Goal: Use online tool/utility

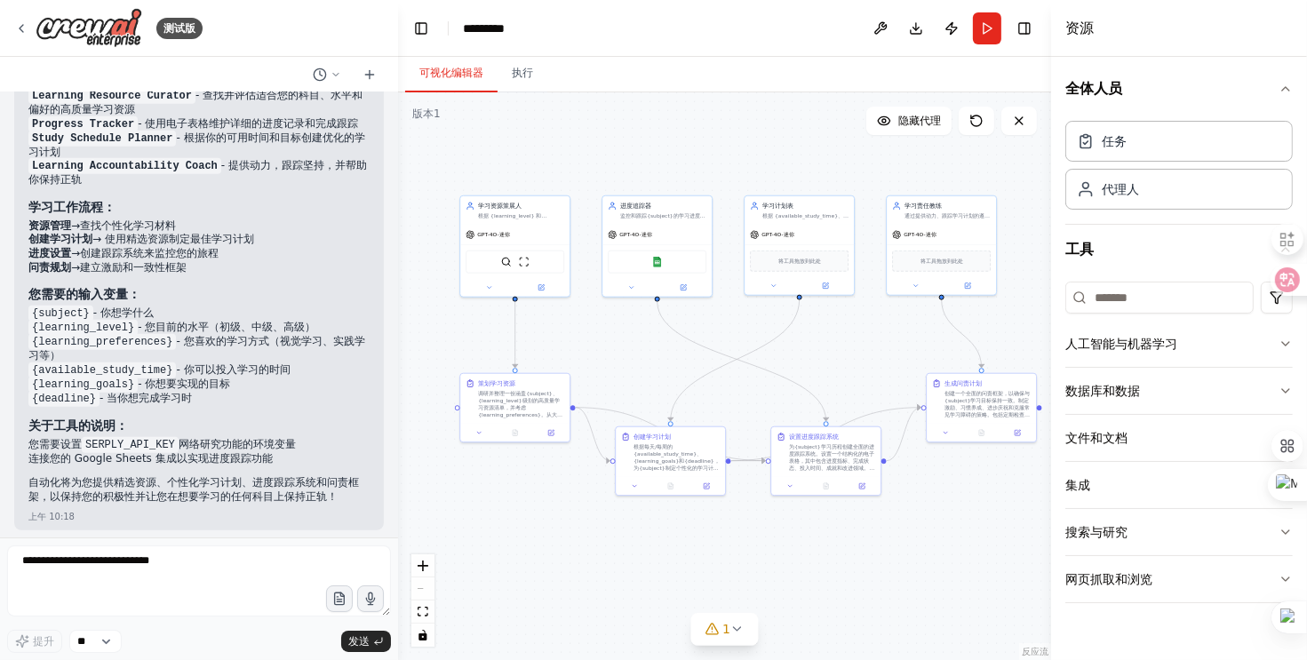
click at [600, 147] on div ".deletable-edge-delete-btn { width: 20px; height: 20px; border: 0px solid #ffff…" at bounding box center [724, 376] width 653 height 568
click at [738, 642] on button "1" at bounding box center [724, 629] width 68 height 33
click at [914, 565] on div ".deletable-edge-delete-btn { width: 20px; height: 20px; border: 0px solid #ffff…" at bounding box center [724, 376] width 653 height 568
click at [849, 558] on button "1" at bounding box center [724, 548] width 272 height 33
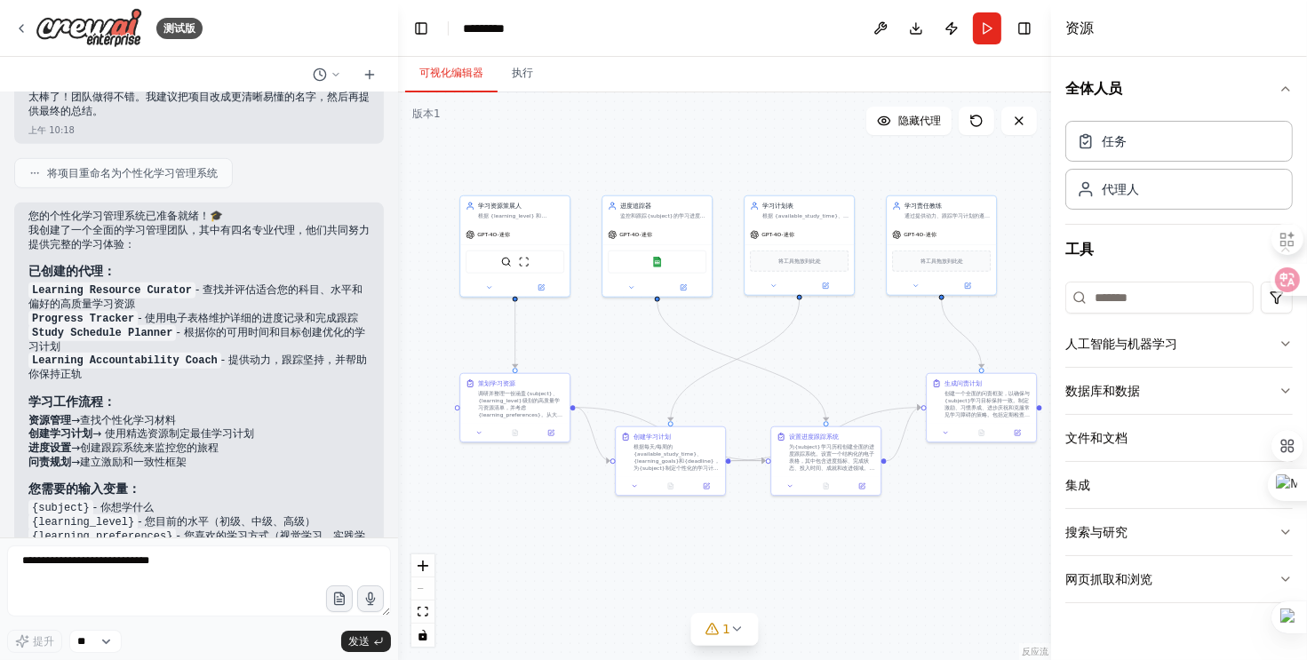
scroll to position [1323, 0]
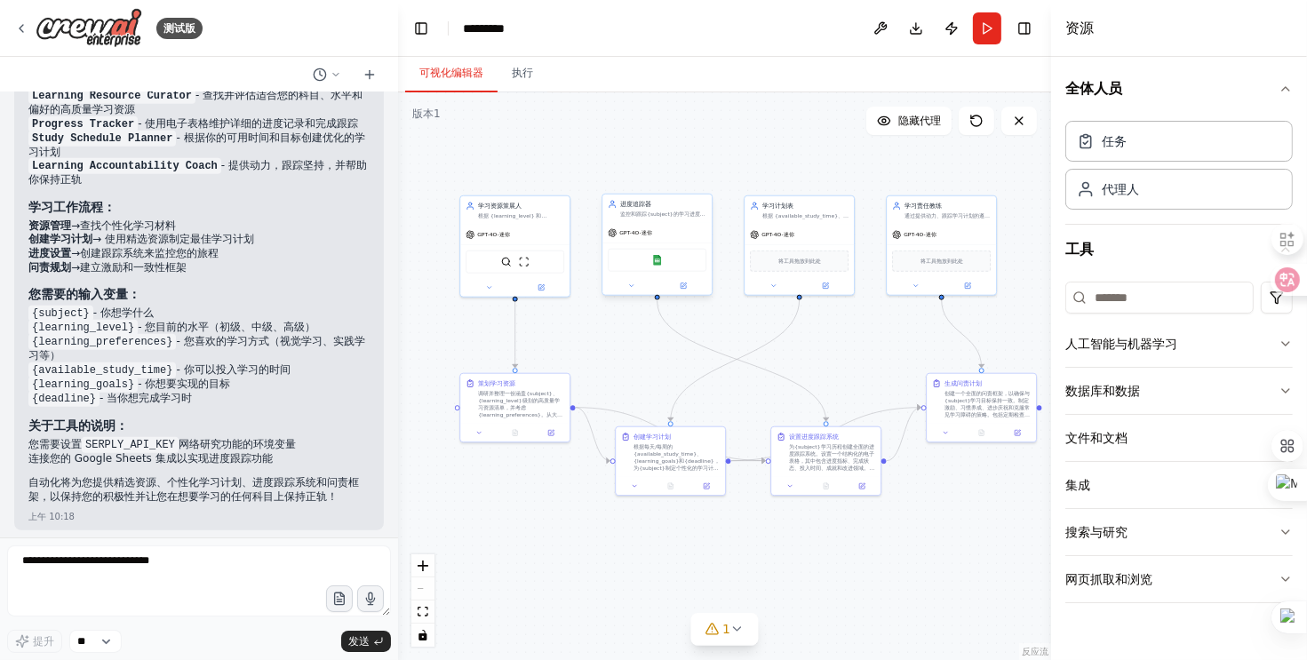
click at [671, 260] on div "Google 表格" at bounding box center [657, 260] width 99 height 23
click at [672, 230] on div "GPT-4O-迷你" at bounding box center [656, 233] width 109 height 20
click at [674, 230] on div "GPT-4O-迷你" at bounding box center [656, 233] width 109 height 20
click at [687, 281] on button at bounding box center [683, 286] width 51 height 11
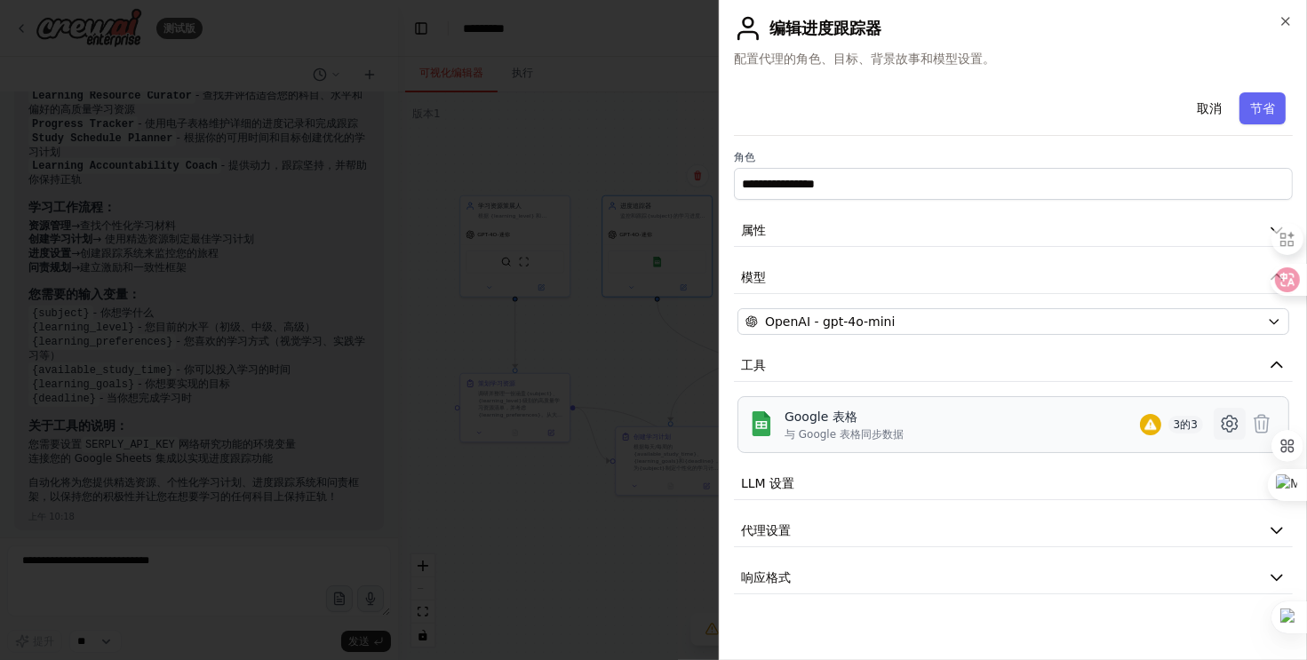
click at [1232, 430] on icon at bounding box center [1229, 424] width 15 height 16
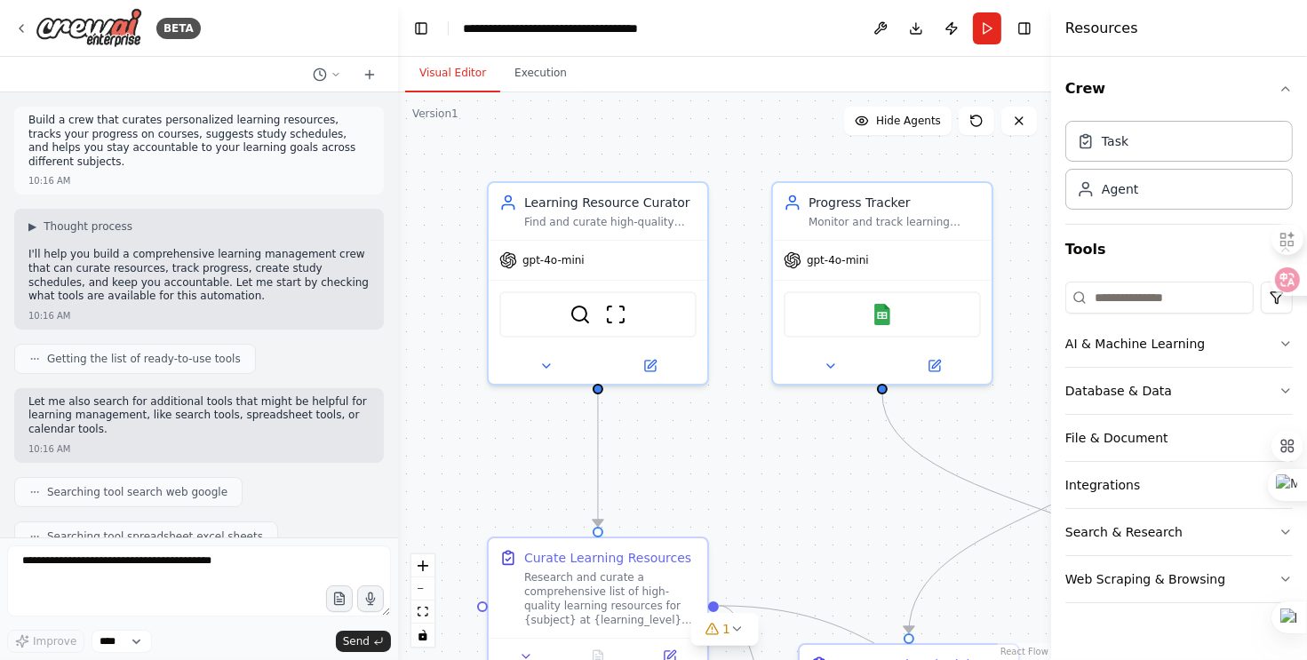
scroll to position [1630, 0]
